Goal: Find specific page/section: Find specific page/section

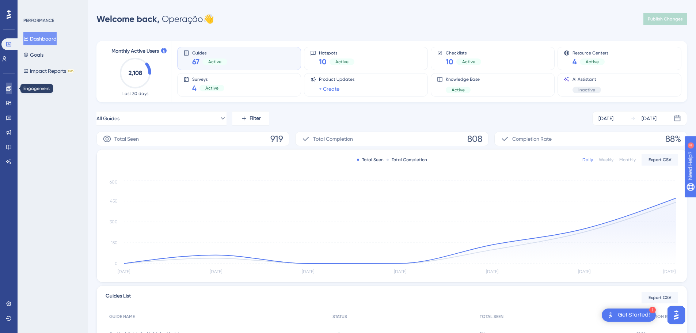
drag, startPoint x: 9, startPoint y: 92, endPoint x: 191, endPoint y: 22, distance: 195.5
click at [9, 92] on link at bounding box center [9, 89] width 6 height 12
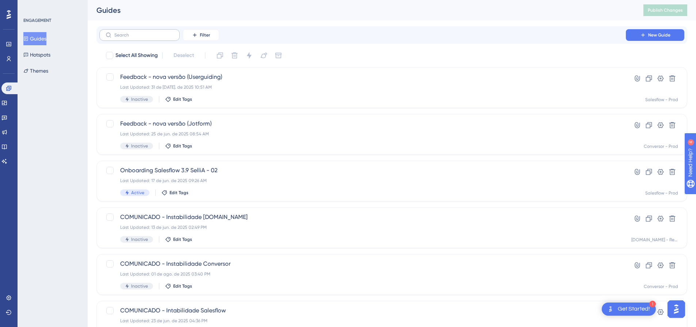
click at [158, 38] on label at bounding box center [139, 35] width 80 height 12
click at [158, 38] on input "text" at bounding box center [143, 35] width 59 height 5
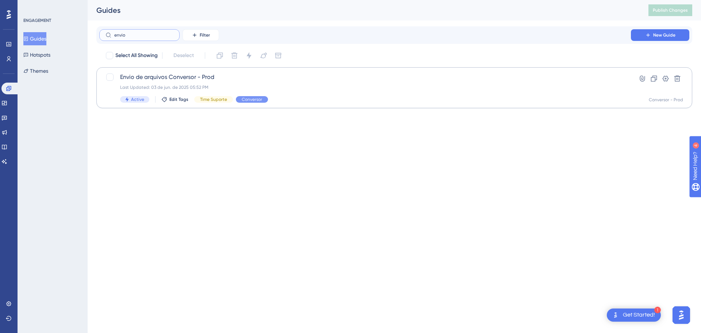
type input "envio"
click at [208, 84] on div "Envio de arquivos Conversor - Prod Last Updated: 03 de jun. de 2025 05:52 PM Ac…" at bounding box center [365, 88] width 490 height 30
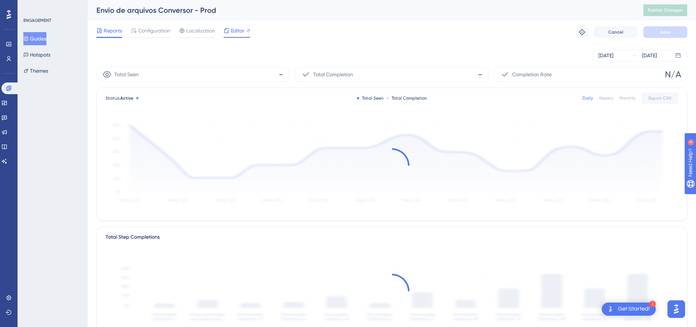
click at [240, 34] on span "Editor" at bounding box center [238, 30] width 14 height 9
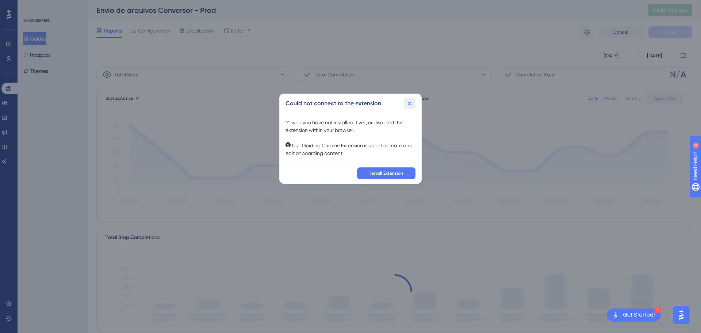
click at [409, 105] on icon at bounding box center [409, 103] width 7 height 7
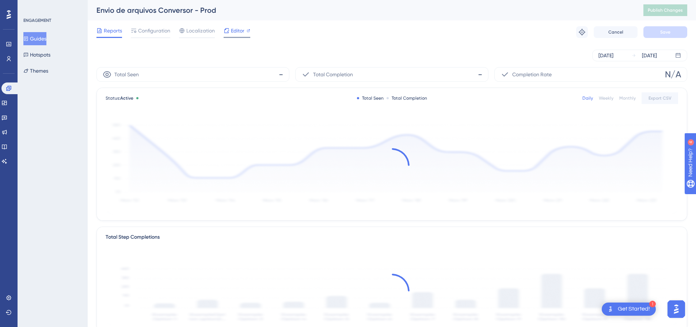
click at [233, 30] on span "Editor" at bounding box center [238, 30] width 14 height 9
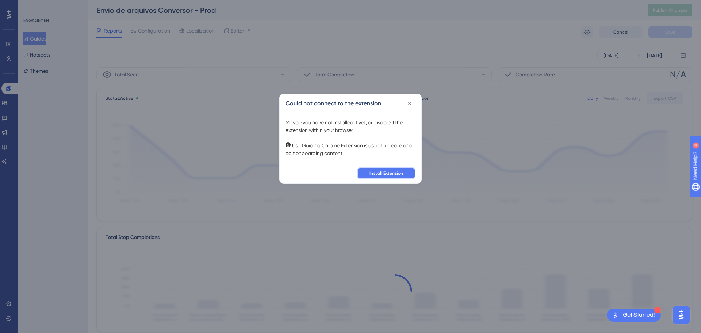
click at [390, 172] on span "Install Extension" at bounding box center [387, 173] width 34 height 6
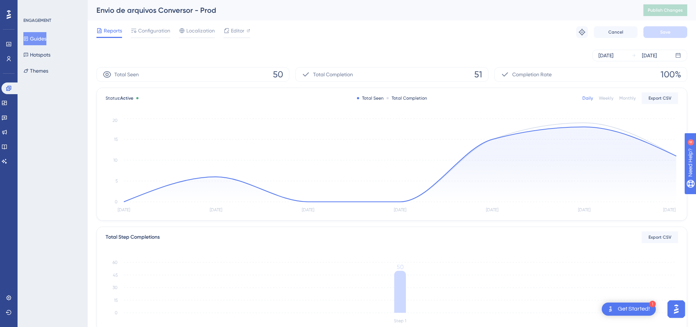
click at [42, 39] on button "Guides" at bounding box center [34, 38] width 23 height 13
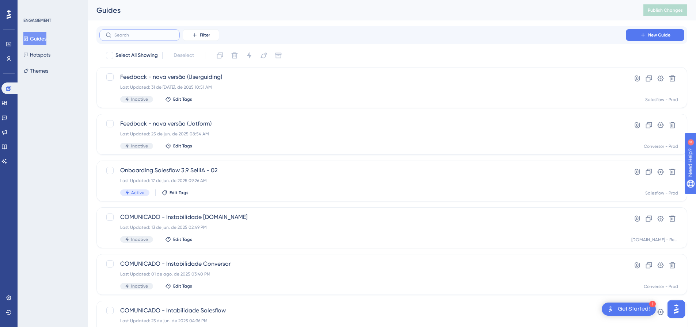
click at [134, 33] on input "text" at bounding box center [143, 35] width 59 height 5
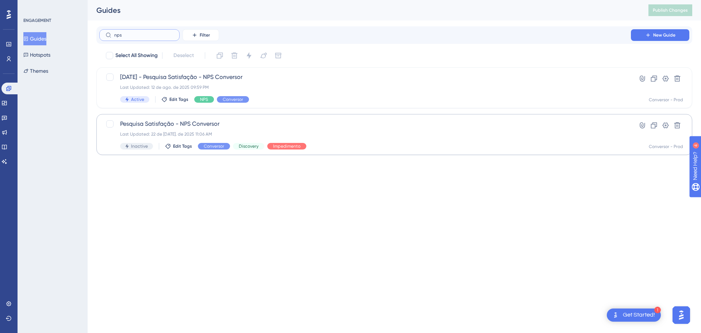
type input "nps"
click at [303, 127] on span "Pesquisa Satisfação - NPS Conversor" at bounding box center [365, 123] width 490 height 9
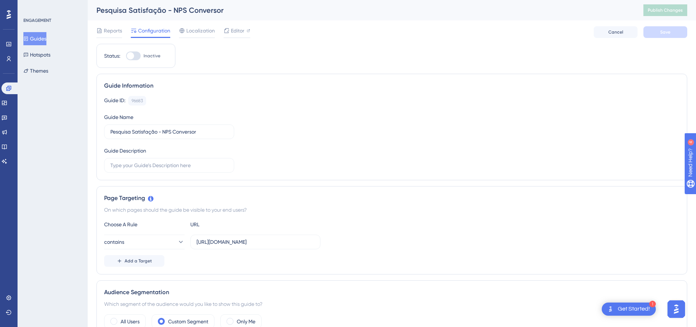
click at [33, 36] on button "Guides" at bounding box center [34, 38] width 23 height 13
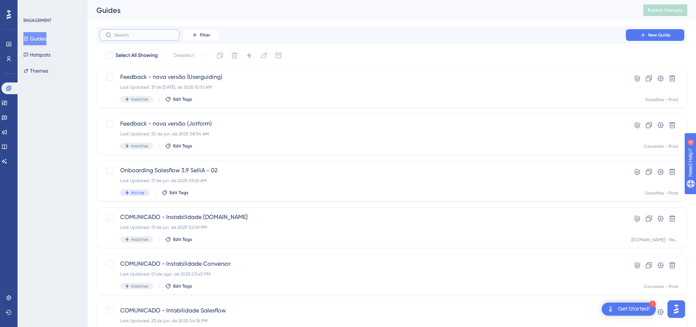
click at [142, 37] on input "text" at bounding box center [143, 35] width 59 height 5
click at [147, 38] on label at bounding box center [139, 35] width 80 height 12
click at [147, 38] on input "text" at bounding box center [143, 35] width 59 height 5
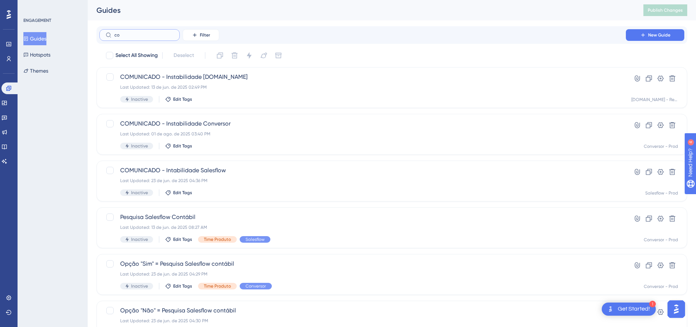
type input "c"
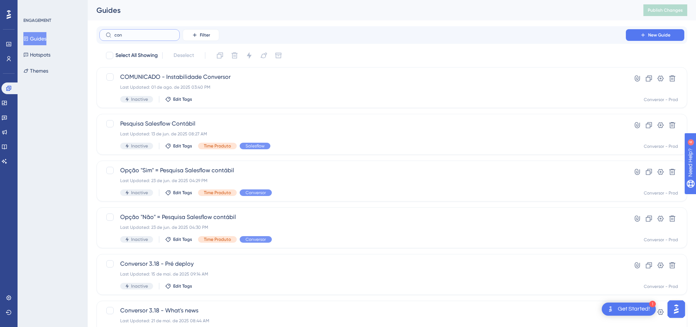
click at [134, 37] on input "con" at bounding box center [143, 35] width 59 height 5
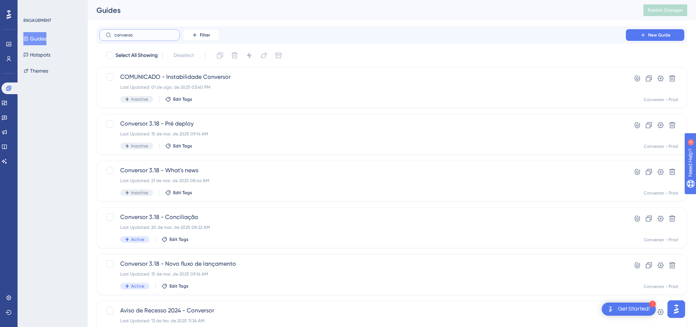
type input "converson"
checkbox input "true"
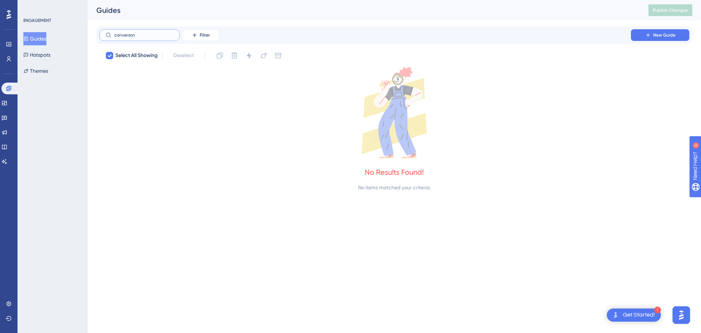
click at [146, 35] on input "converson" at bounding box center [143, 35] width 59 height 5
type input "converso"
checkbox input "false"
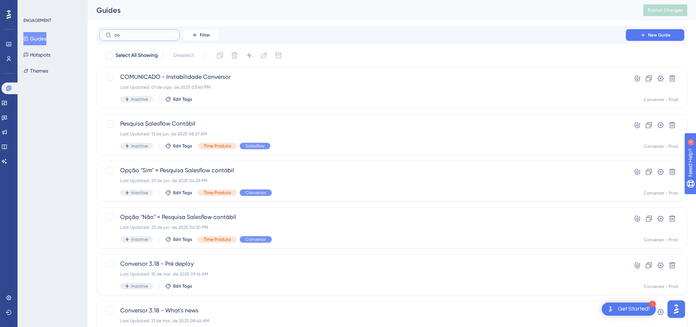
type input "c"
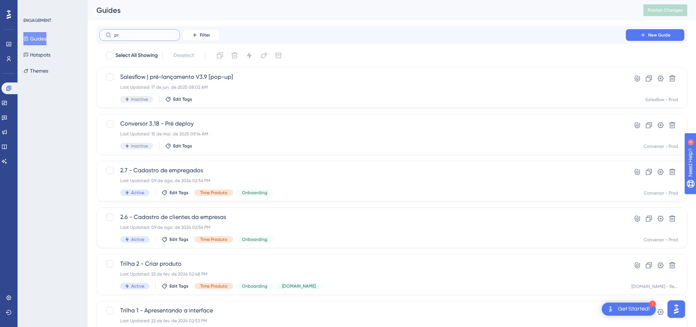
type input "prd"
checkbox input "true"
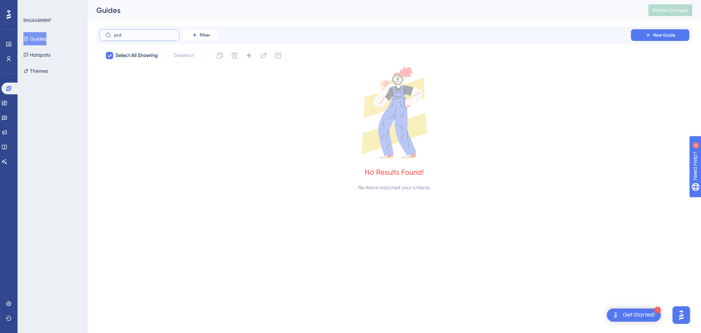
type input "pr"
checkbox input "false"
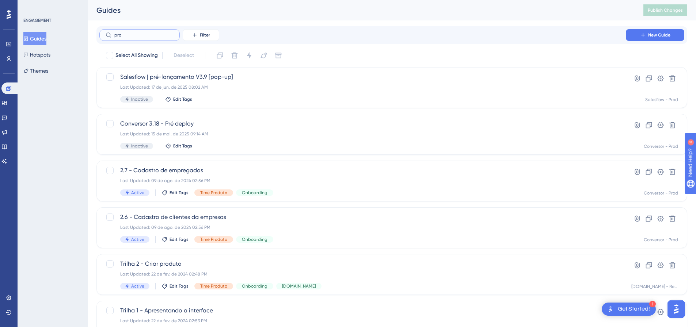
type input "prop"
checkbox input "true"
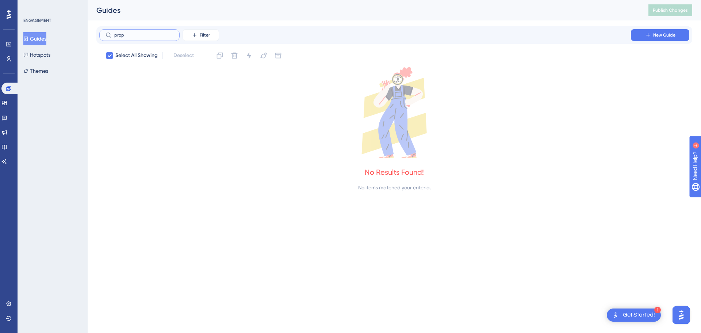
type input "pro"
checkbox input "false"
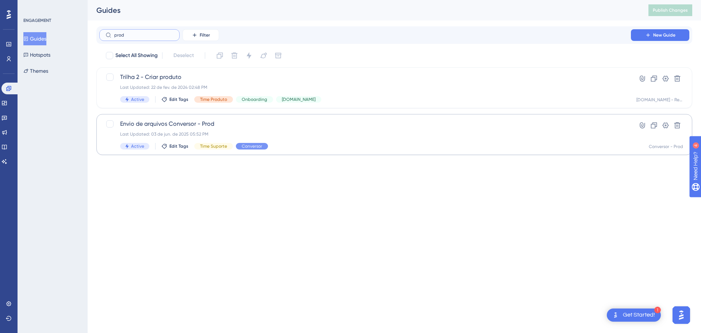
type input "prod"
click at [249, 127] on span "Envio de arquivos Conversor - Prod" at bounding box center [365, 123] width 490 height 9
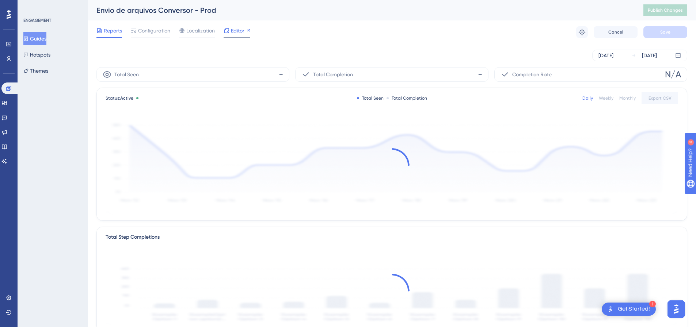
click at [232, 31] on span "Editor" at bounding box center [238, 30] width 14 height 9
click at [243, 32] on font "Editor" at bounding box center [244, 31] width 14 height 6
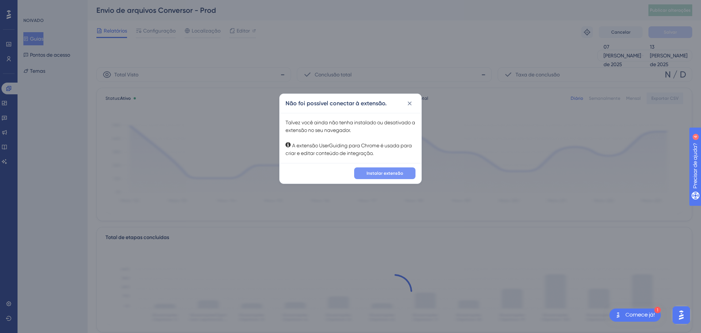
click at [380, 175] on font "Instalar extensão" at bounding box center [385, 173] width 37 height 5
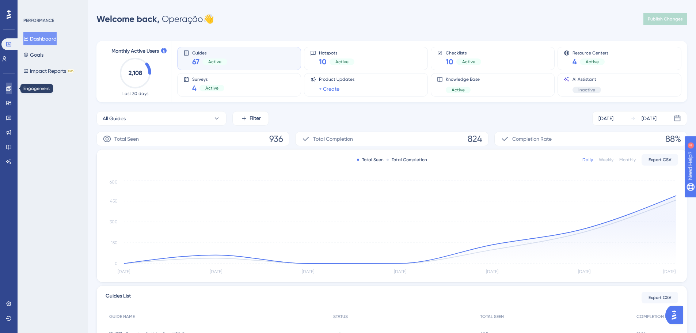
click at [10, 86] on icon at bounding box center [9, 88] width 6 height 6
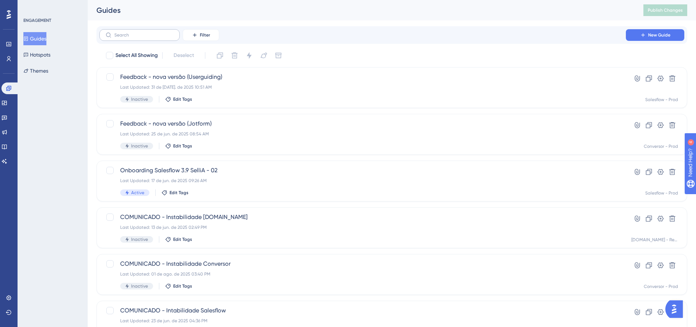
click at [138, 30] on label at bounding box center [139, 35] width 80 height 12
click at [138, 33] on input "text" at bounding box center [143, 35] width 59 height 5
type input "n"
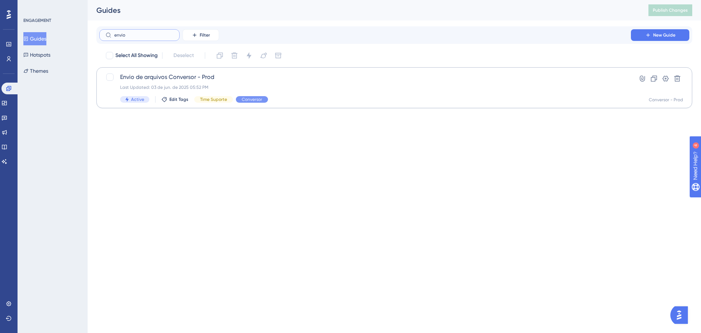
type input "envio"
click at [221, 86] on div "Last Updated: 03 de jun. de 2025 05:52 PM" at bounding box center [365, 87] width 490 height 6
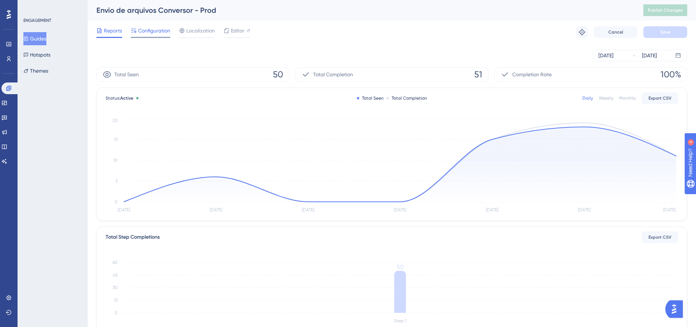
click at [147, 29] on span "Configuration" at bounding box center [154, 30] width 32 height 9
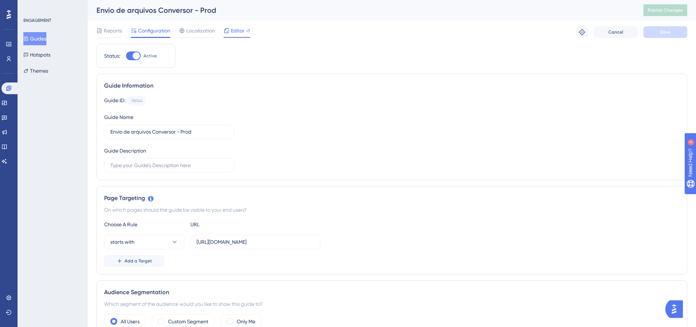
click at [228, 32] on icon at bounding box center [226, 30] width 5 height 5
drag, startPoint x: 45, startPoint y: 36, endPoint x: 152, endPoint y: 38, distance: 107.0
click at [45, 36] on button "Guides" at bounding box center [34, 38] width 23 height 13
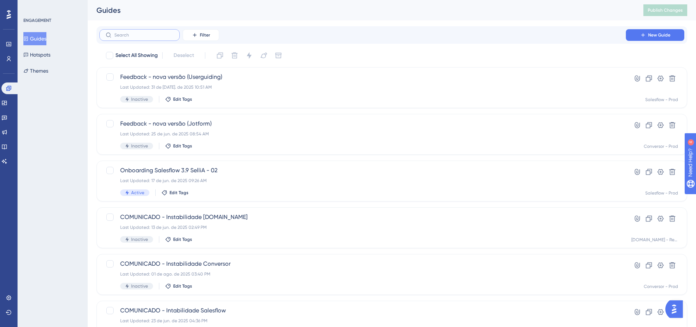
click at [148, 33] on input "text" at bounding box center [143, 35] width 59 height 5
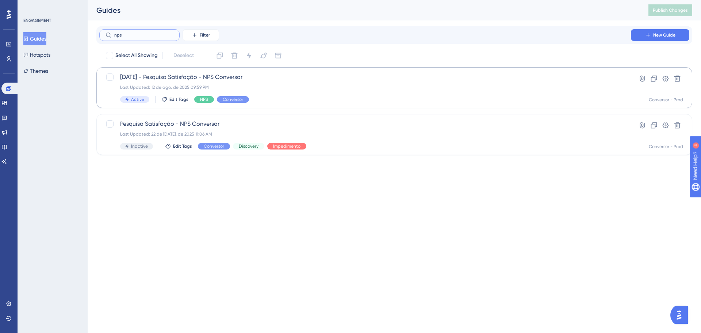
type input "nps"
click at [264, 80] on span "12-08-25 - Pesquisa Satisfação - NPS Conversor" at bounding box center [365, 77] width 490 height 9
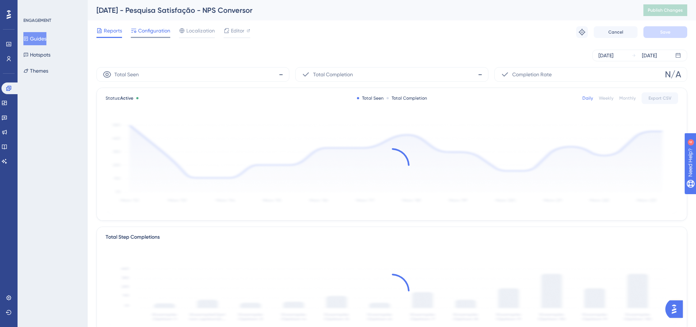
click at [157, 33] on span "Configuration" at bounding box center [154, 30] width 32 height 9
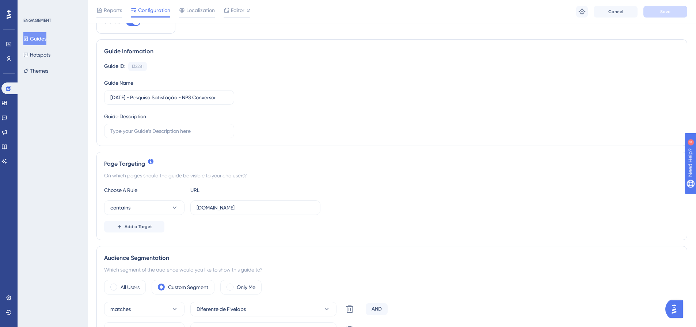
scroll to position [77, 0]
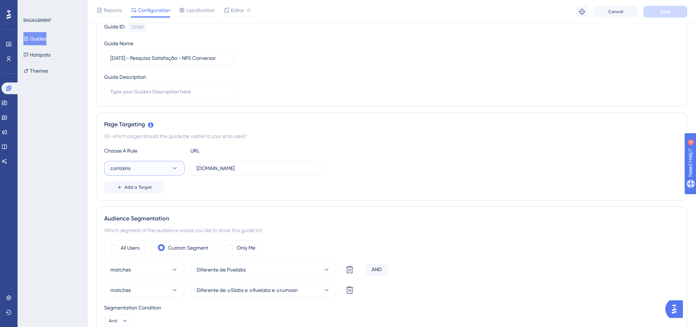
click at [165, 167] on button "contains" at bounding box center [144, 168] width 80 height 15
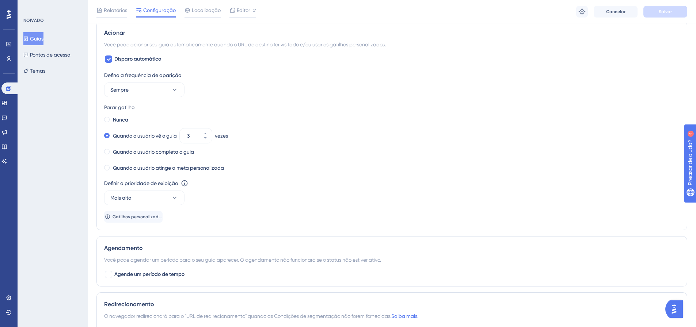
scroll to position [408, 0]
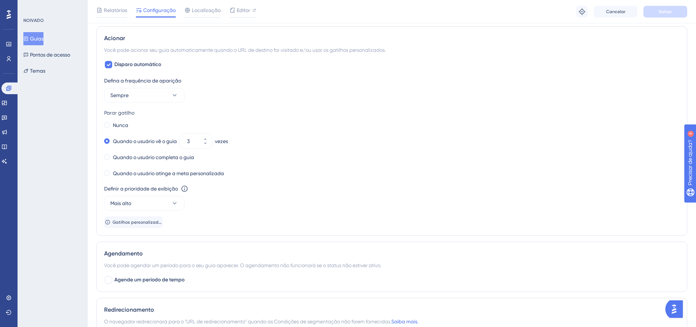
drag, startPoint x: 698, startPoint y: 191, endPoint x: 38, endPoint y: 7, distance: 684.3
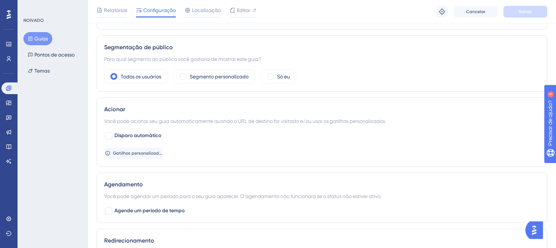
scroll to position [252, 0]
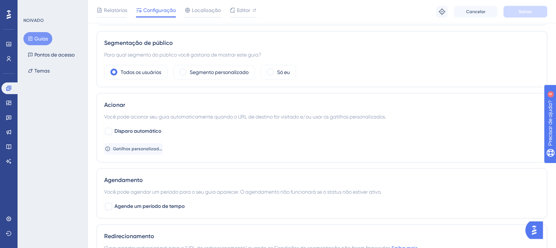
drag, startPoint x: 557, startPoint y: 171, endPoint x: 62, endPoint y: 11, distance: 520.2
